Goal: Information Seeking & Learning: Check status

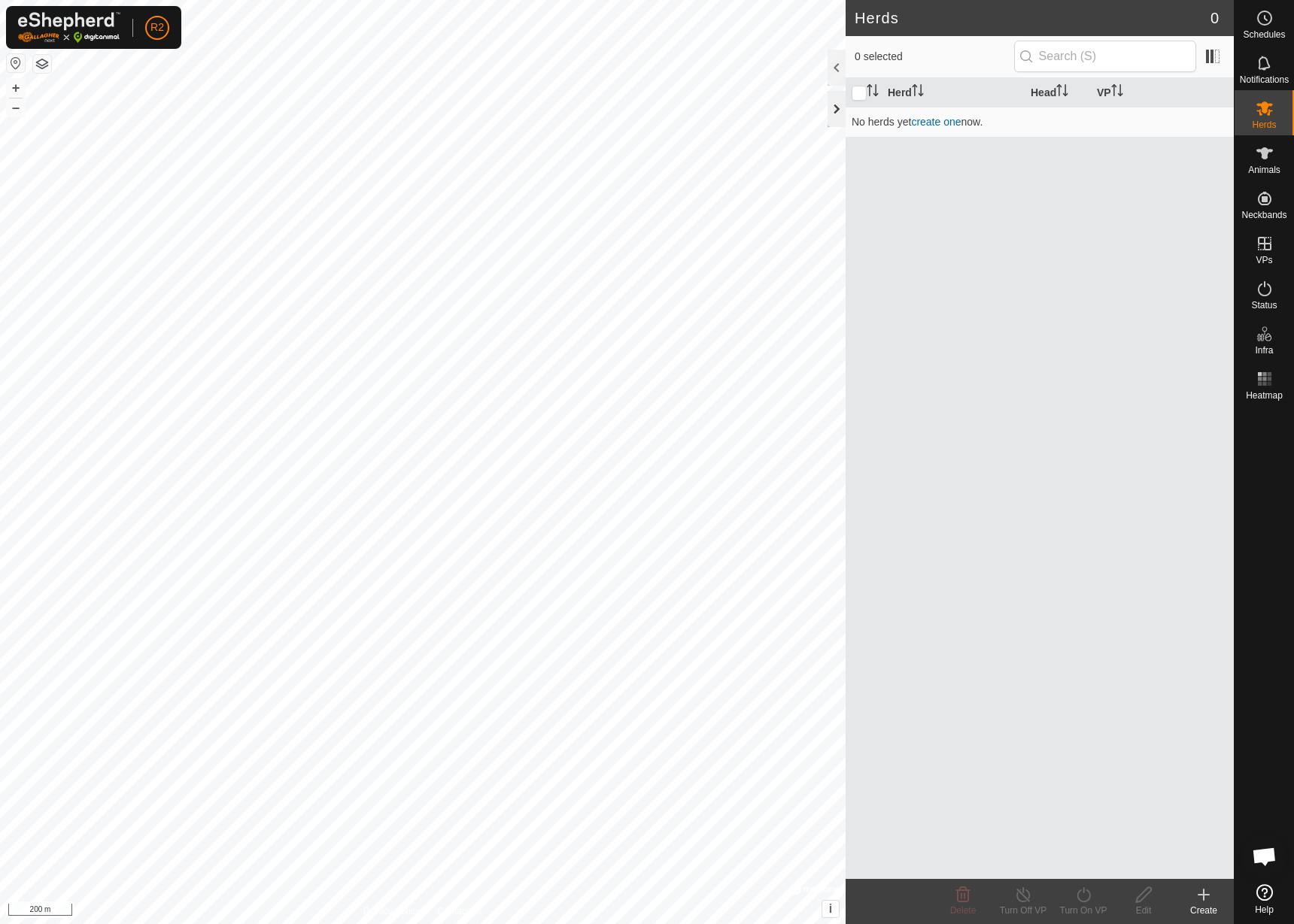
click at [834, 102] on div at bounding box center [836, 109] width 18 height 36
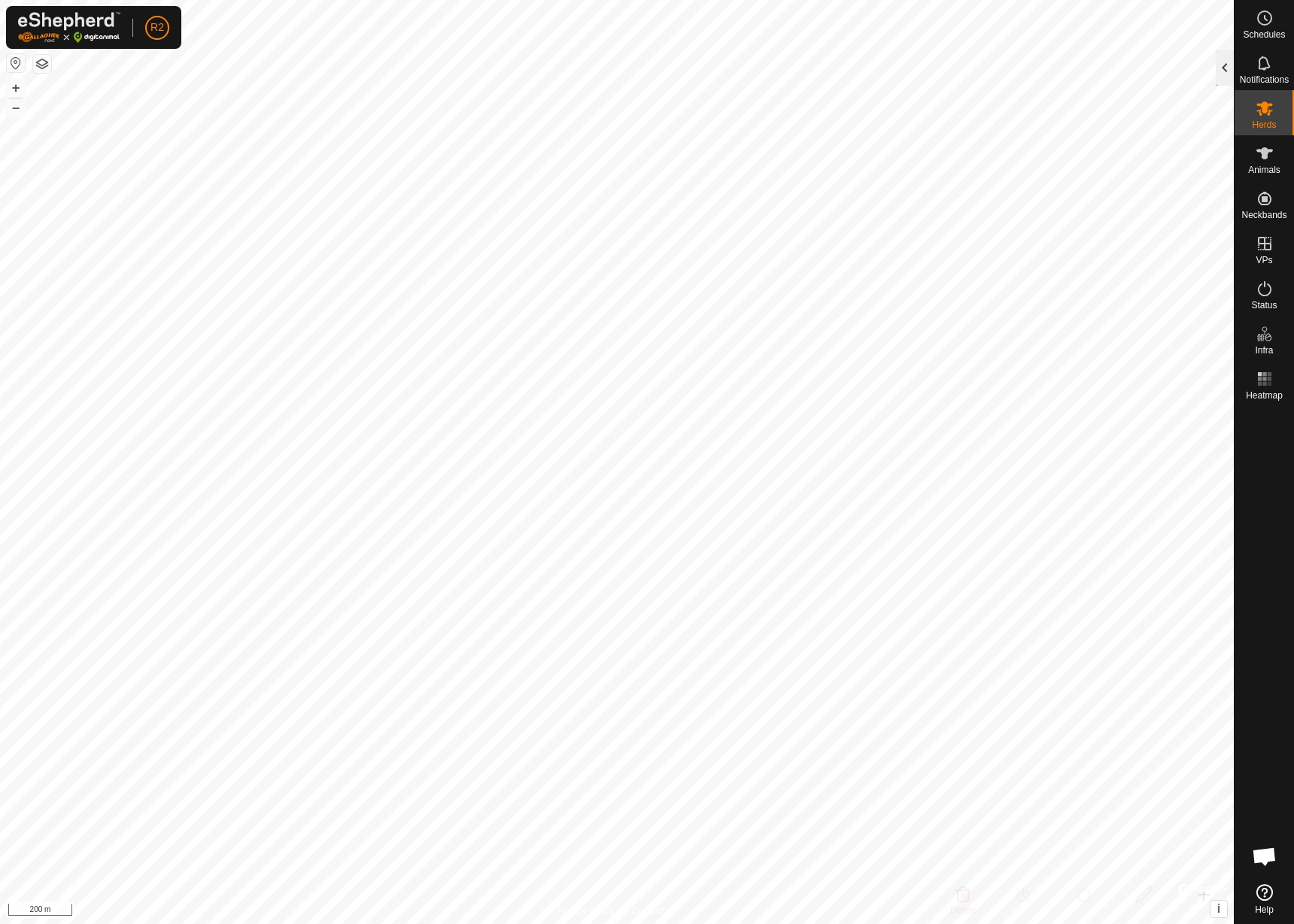
click at [1220, 74] on div at bounding box center [1224, 67] width 18 height 36
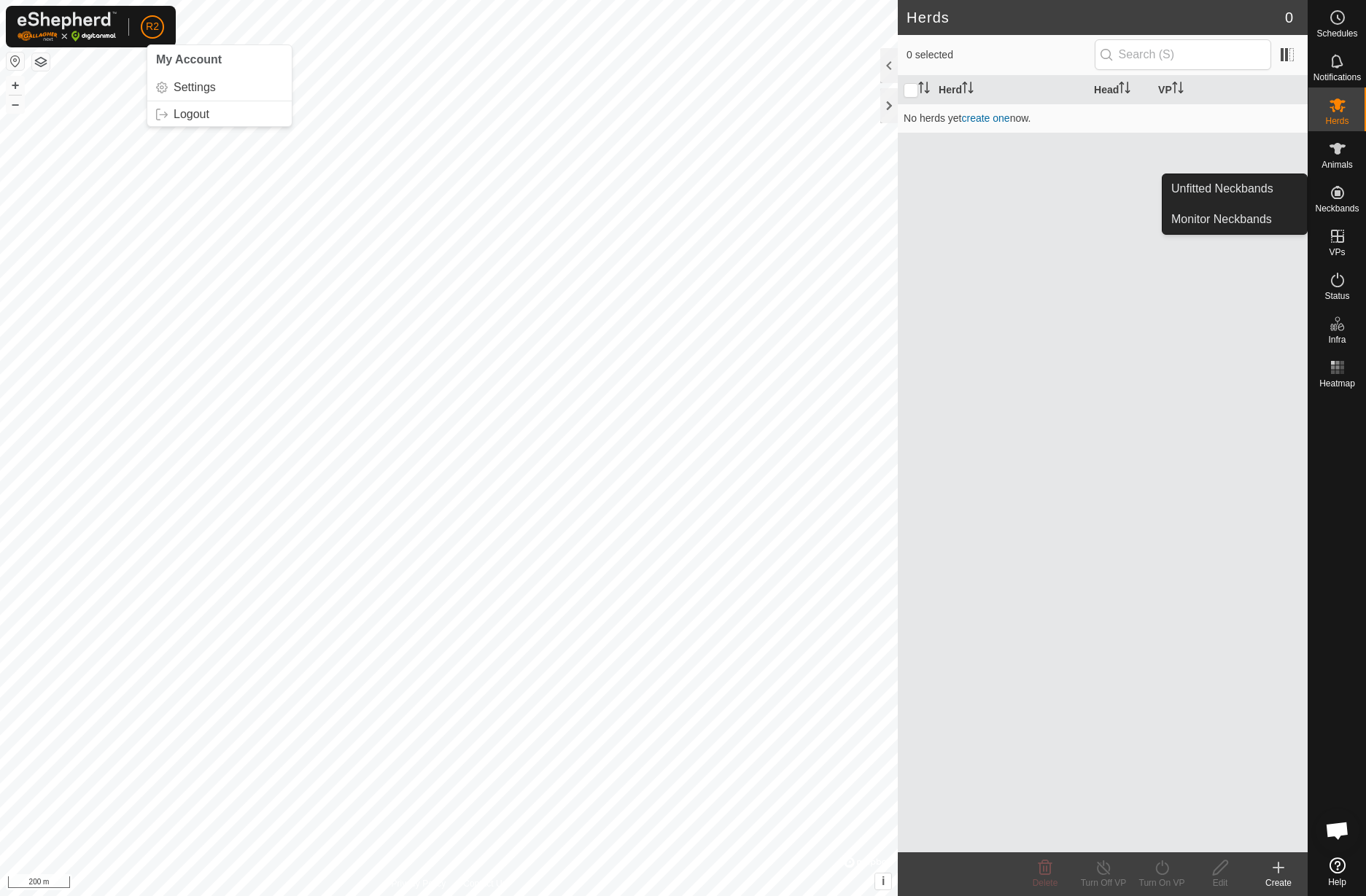
click at [1254, 193] on icon at bounding box center [1337, 193] width 13 height 13
click at [1233, 176] on link "Unfitted Neckbands" at bounding box center [1234, 189] width 144 height 29
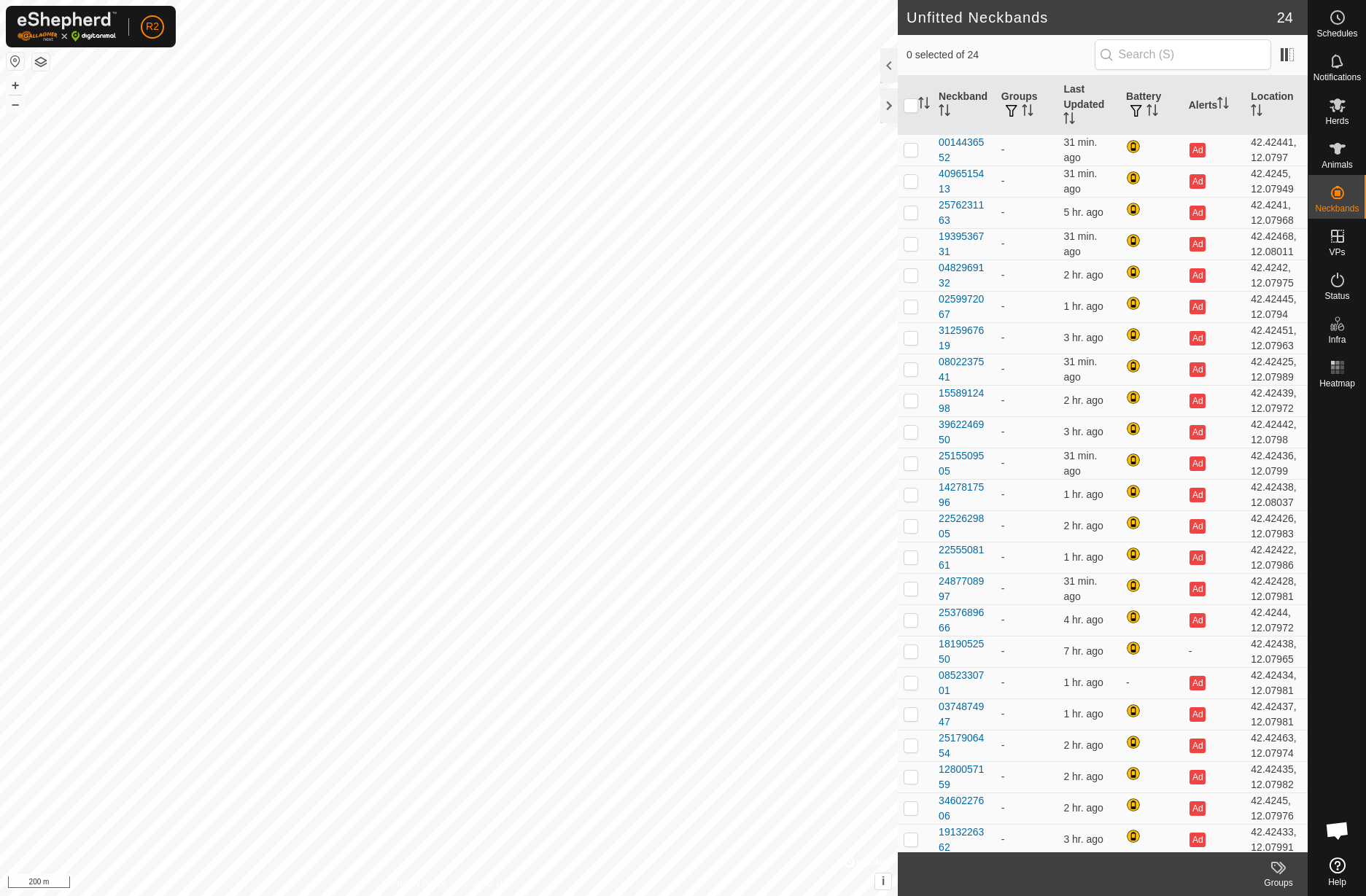
click at [18, 55] on button "button" at bounding box center [15, 61] width 18 height 18
click at [1254, 154] on icon at bounding box center [1337, 148] width 18 height 18
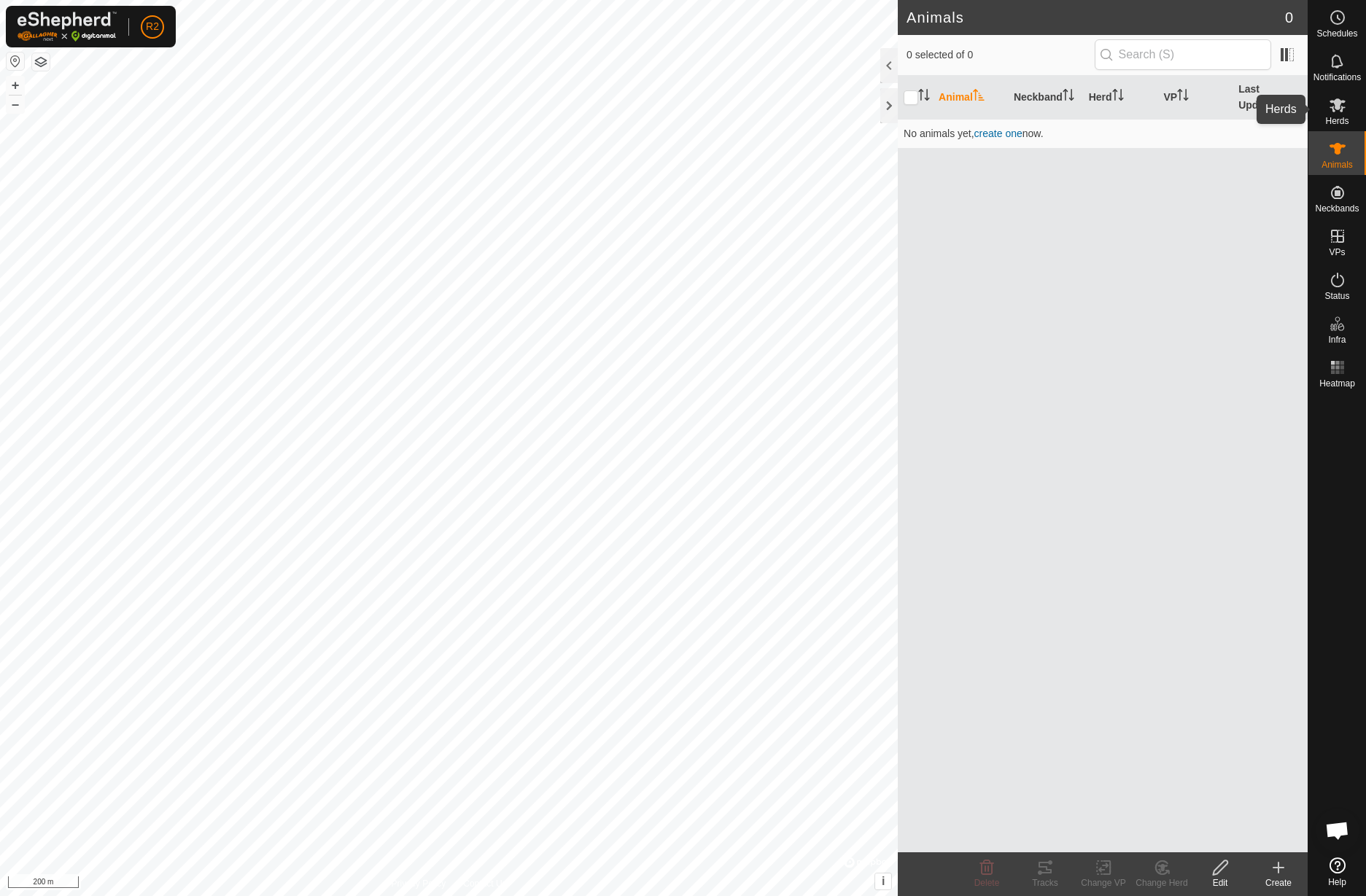
click at [1254, 110] on icon at bounding box center [1337, 105] width 18 height 18
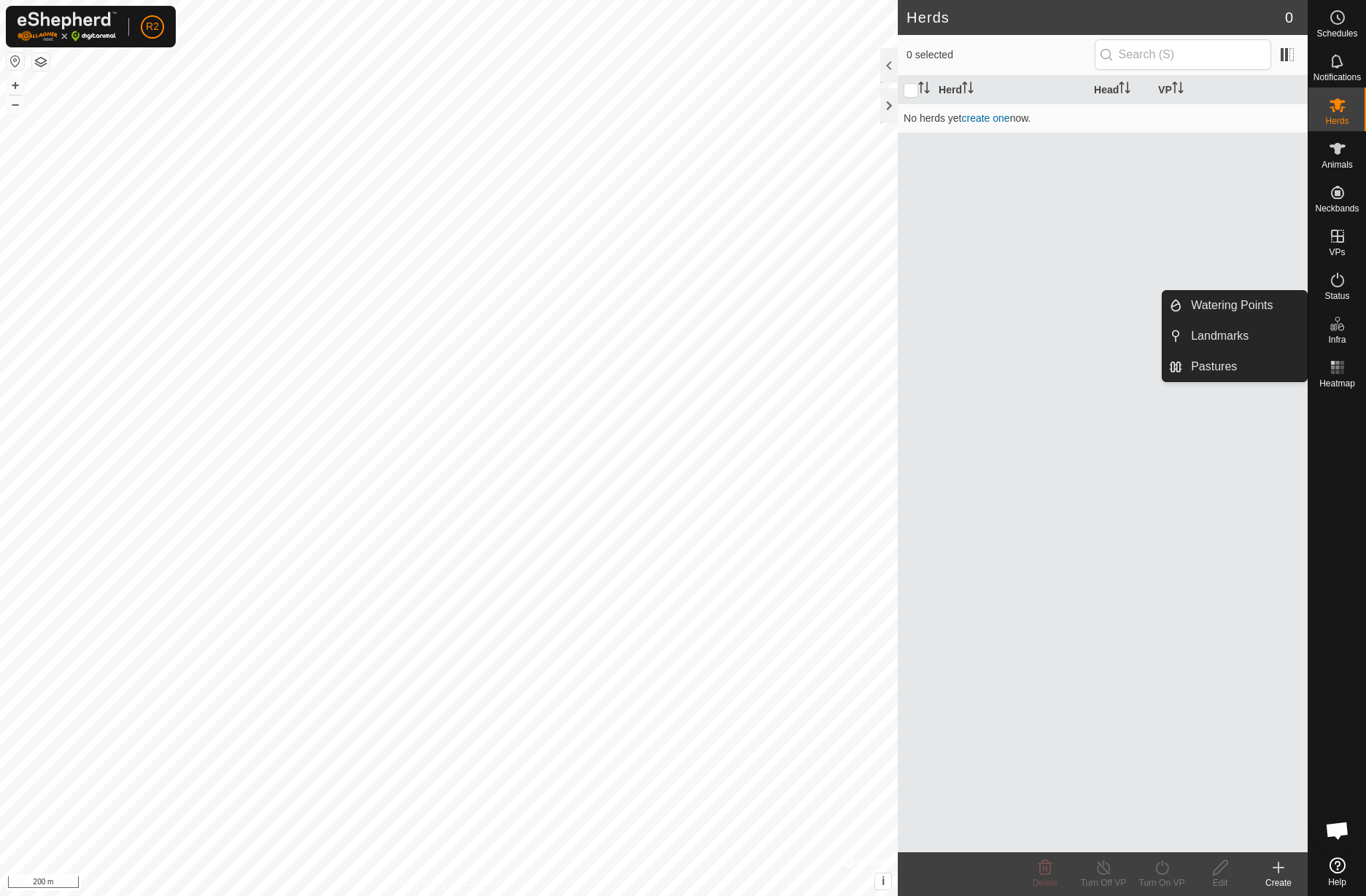
click at [1254, 328] on icon at bounding box center [1332, 327] width 8 height 8
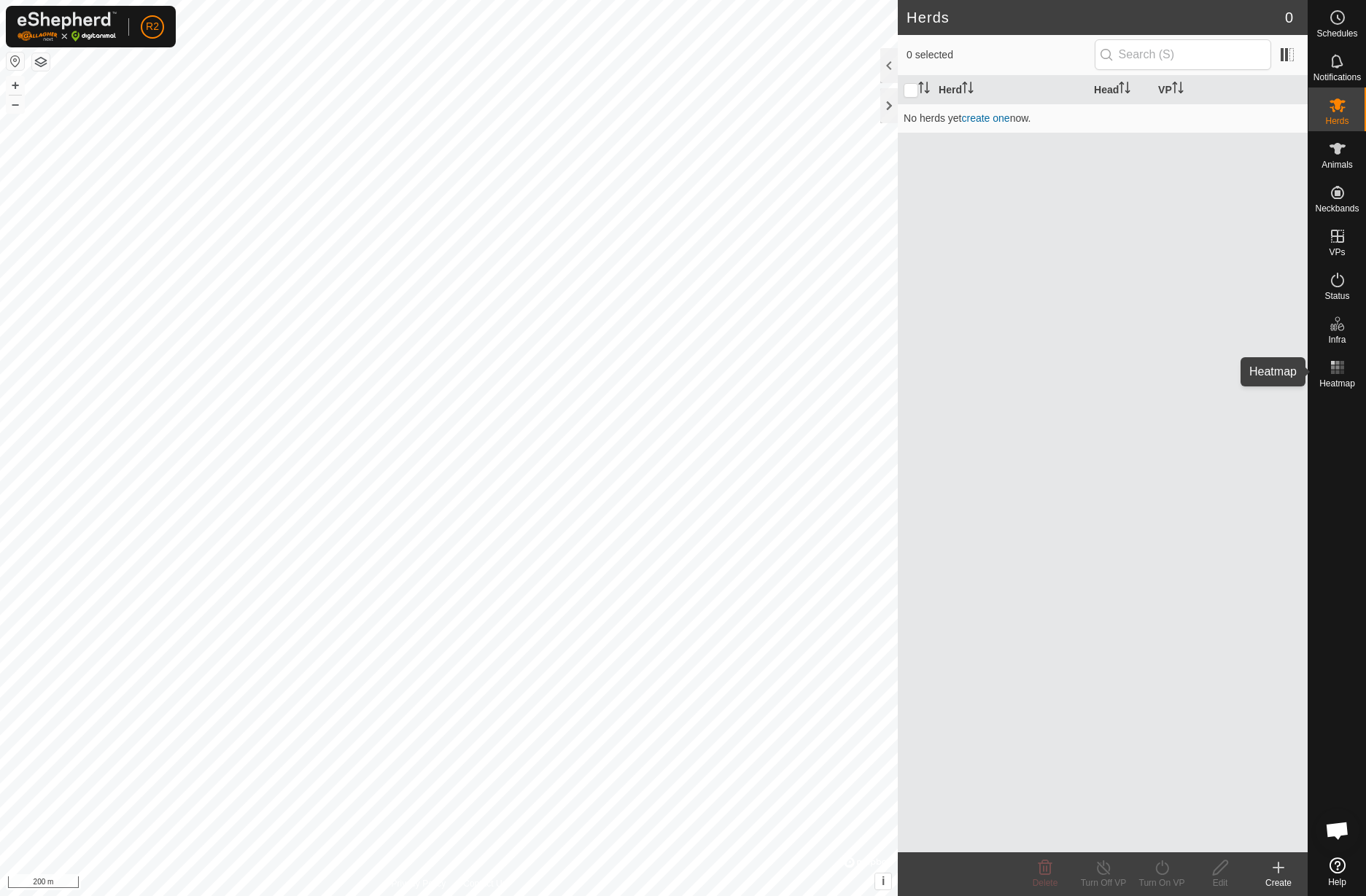
click at [1254, 373] on rect at bounding box center [1337, 372] width 3 height 3
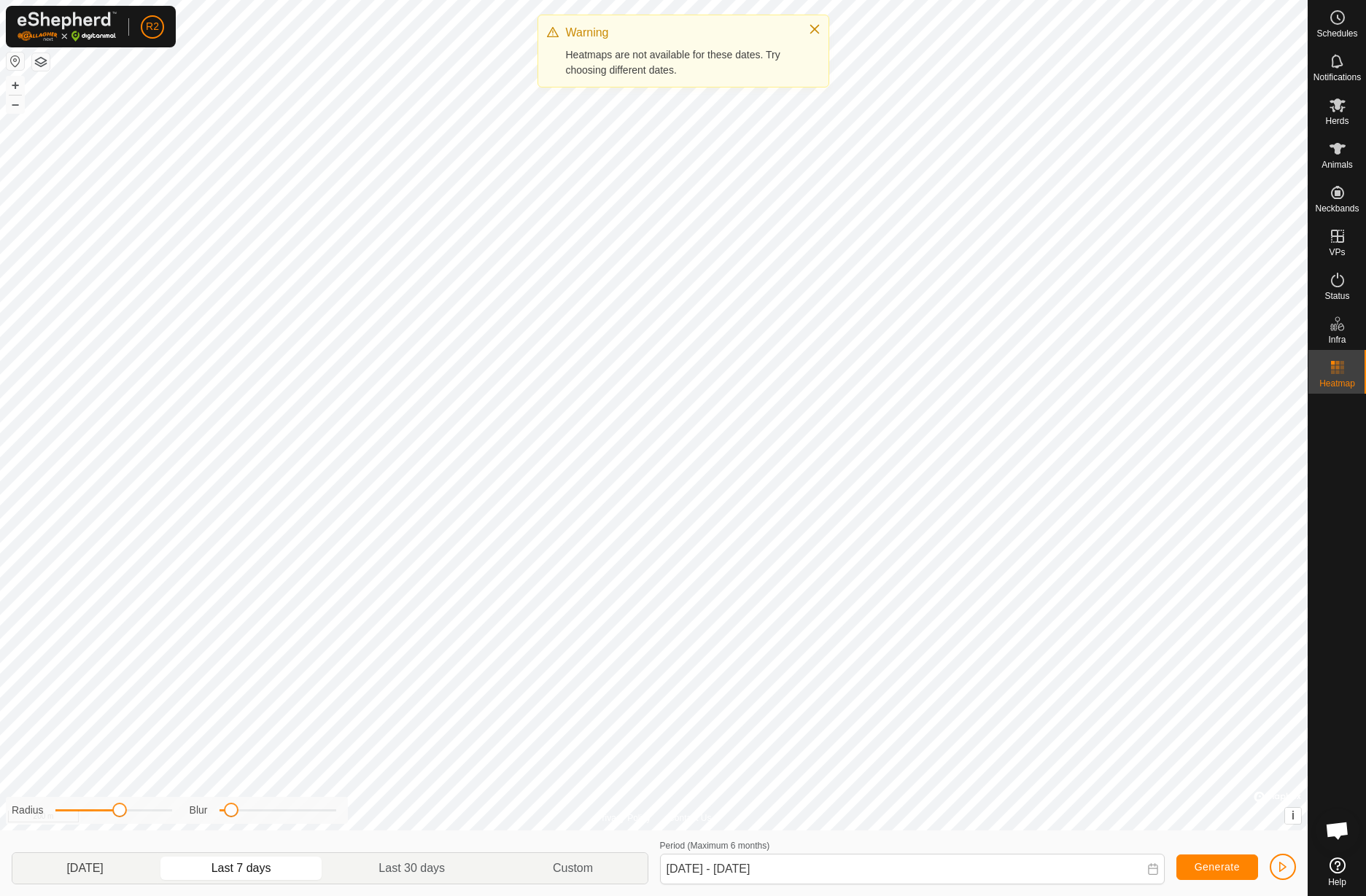
click at [117, 868] on p-togglebutton "[DATE]" at bounding box center [85, 868] width 145 height 30
click at [266, 870] on p-togglebutton "Last 7 days" at bounding box center [242, 868] width 168 height 30
type input "[DATE] - [DATE]"
